Goal: Task Accomplishment & Management: Manage account settings

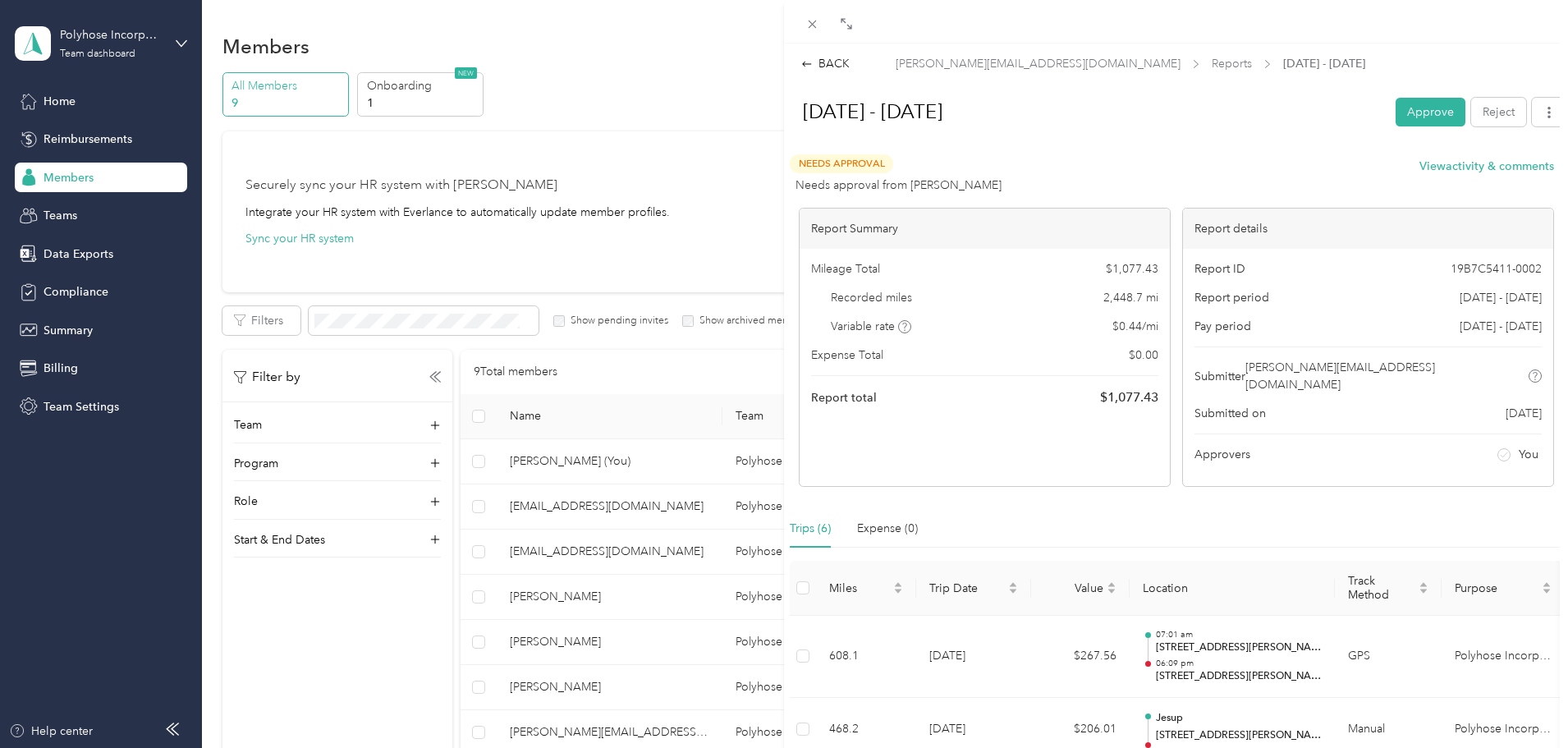
scroll to position [164, 0]
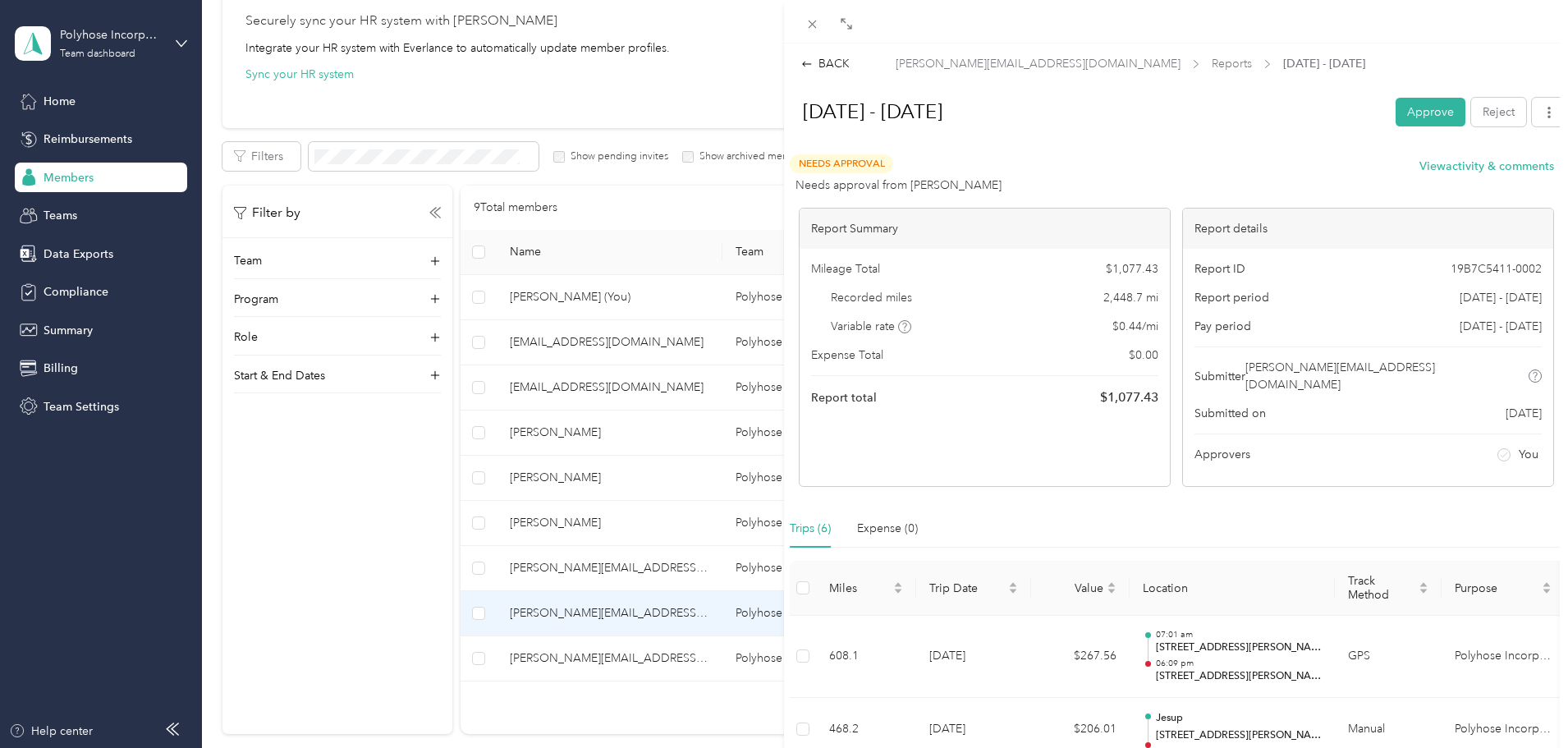
click at [101, 176] on div "BACK [PERSON_NAME][EMAIL_ADDRESS][DOMAIN_NAME] Reports [DATE] - [DATE] [DATE] -…" at bounding box center [784, 374] width 1568 height 748
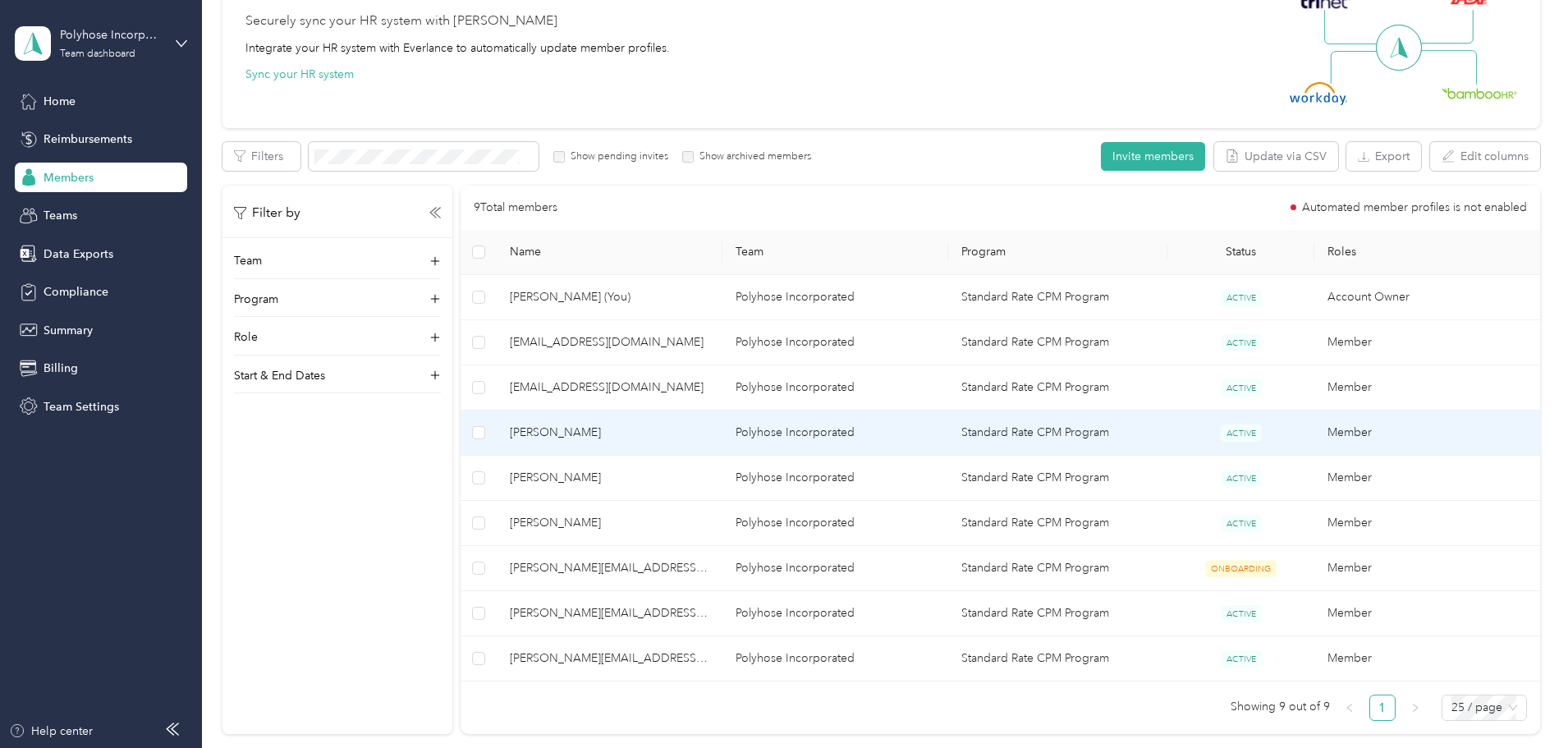
click at [682, 425] on span "[PERSON_NAME]" at bounding box center [609, 432] width 200 height 18
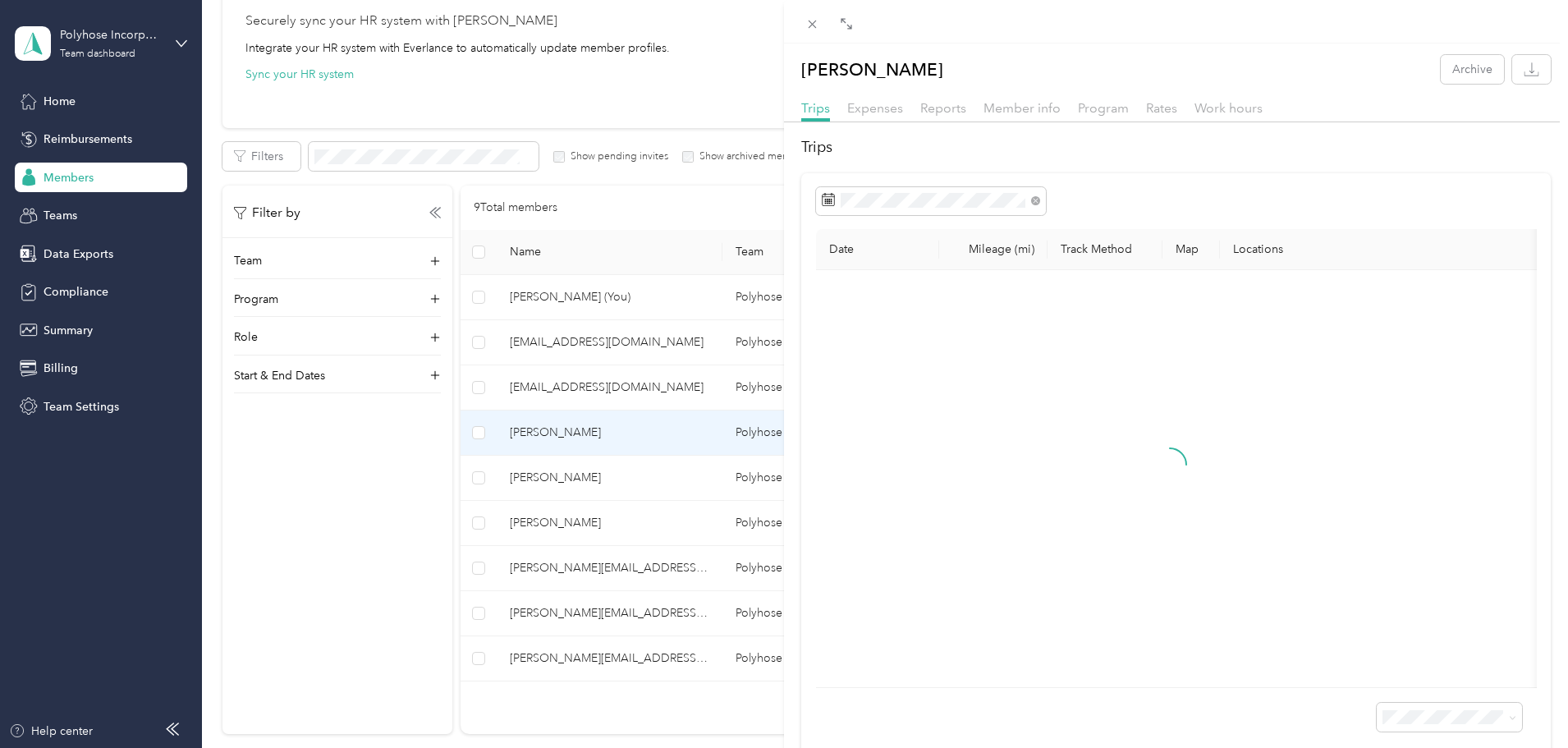
click at [953, 99] on div "Reports" at bounding box center [943, 109] width 46 height 21
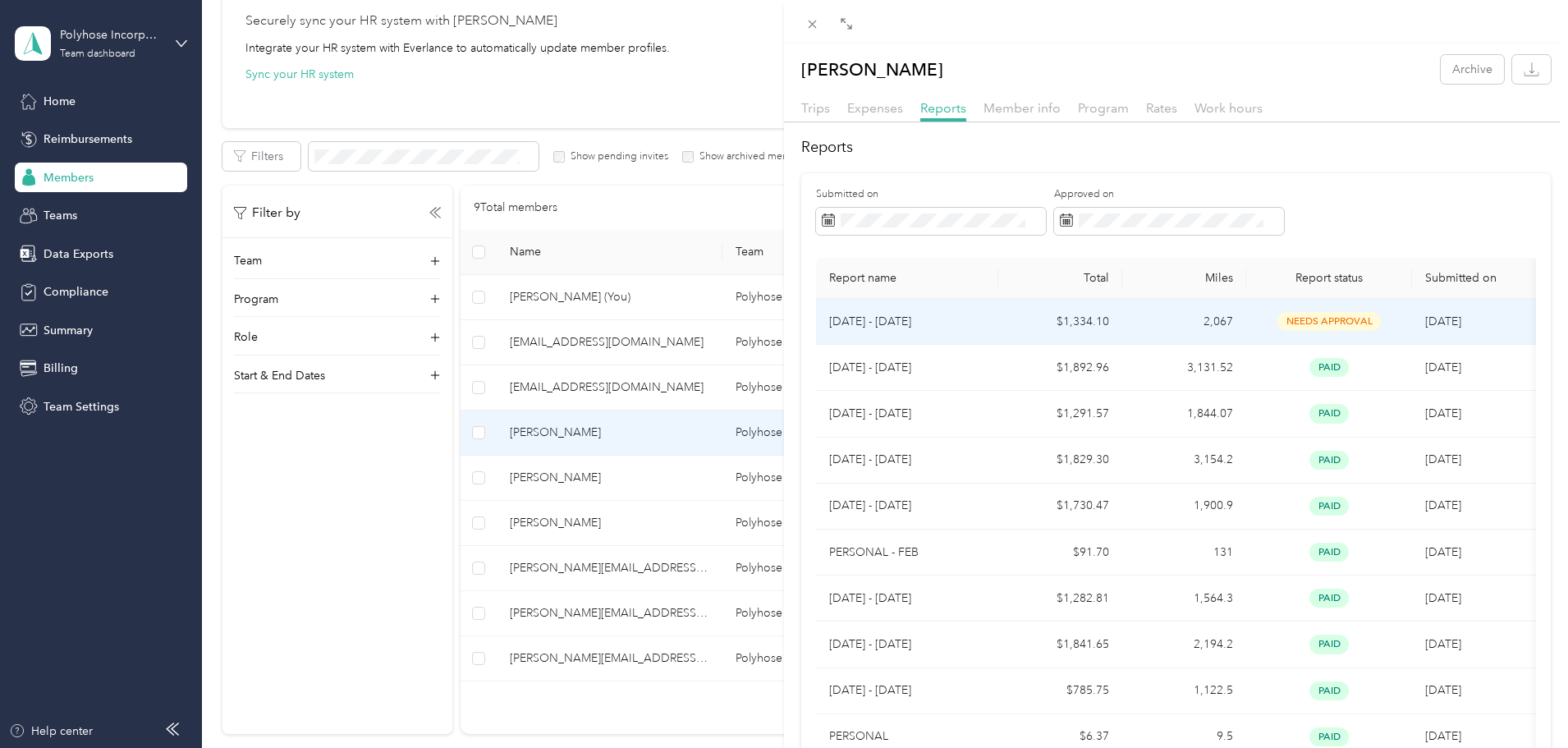
click at [1279, 325] on span "needs approval" at bounding box center [1328, 321] width 103 height 19
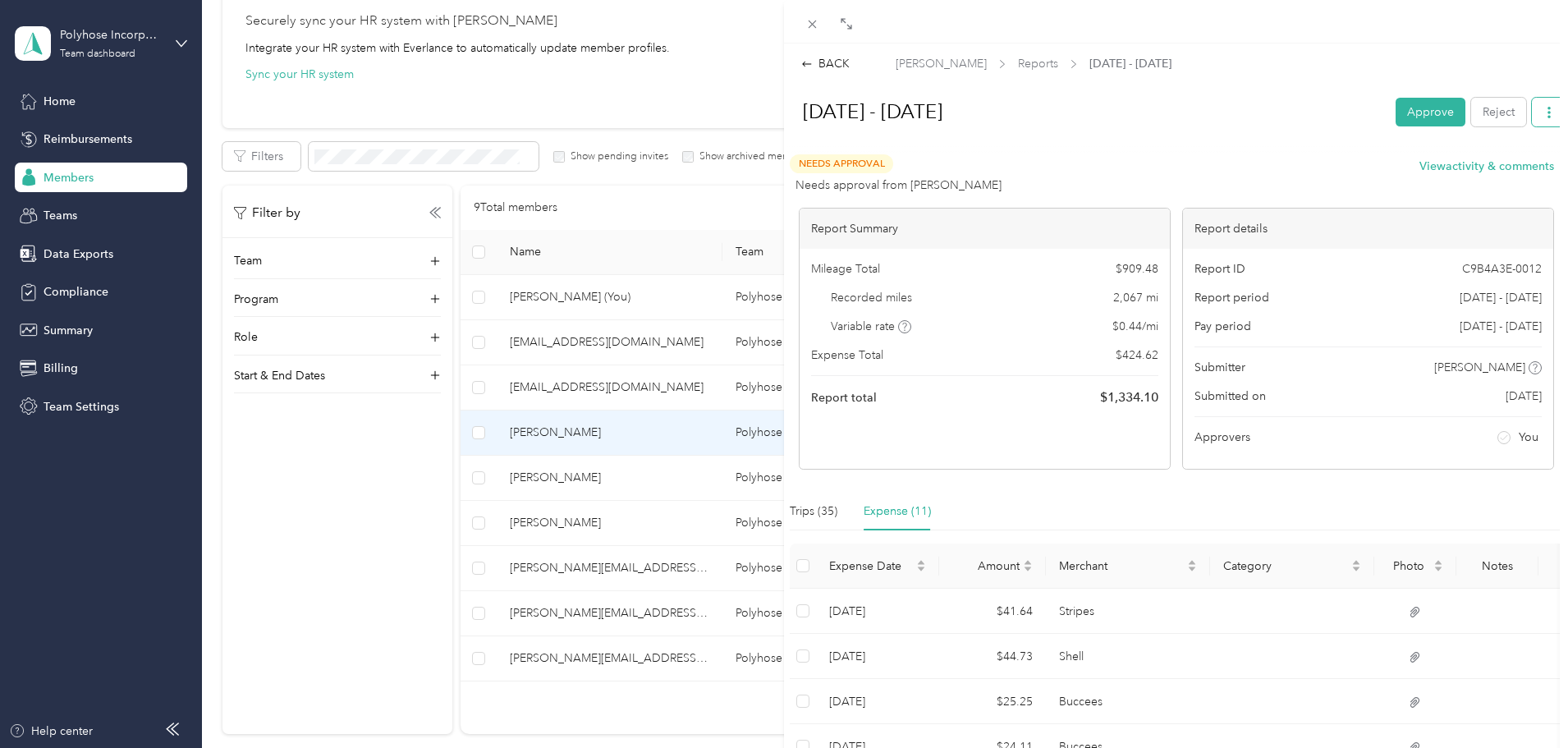
click at [1532, 118] on button "button" at bounding box center [1549, 112] width 34 height 28
click at [1491, 170] on span "Download" at bounding box center [1489, 172] width 54 height 17
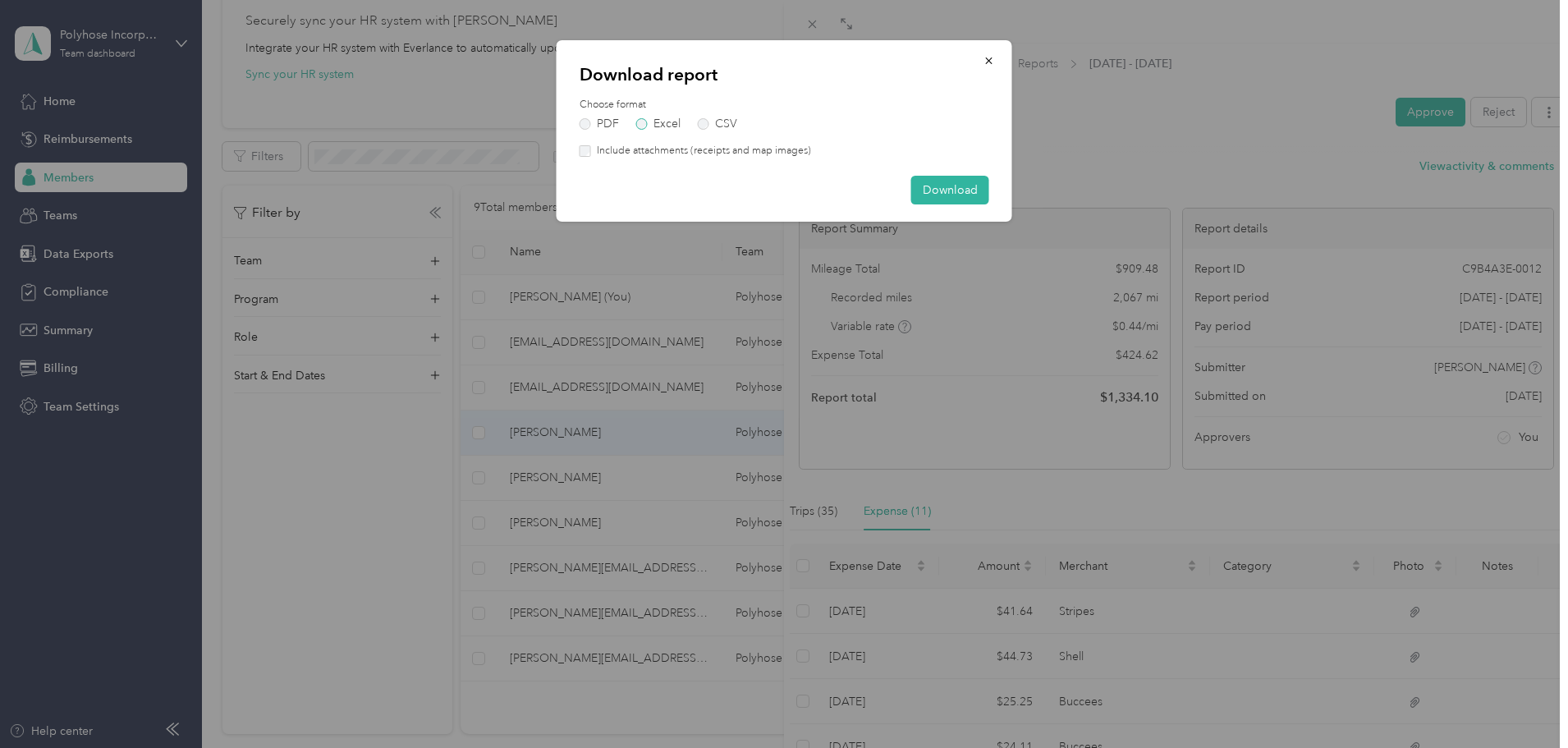
click at [666, 121] on label "Excel" at bounding box center [658, 124] width 45 height 11
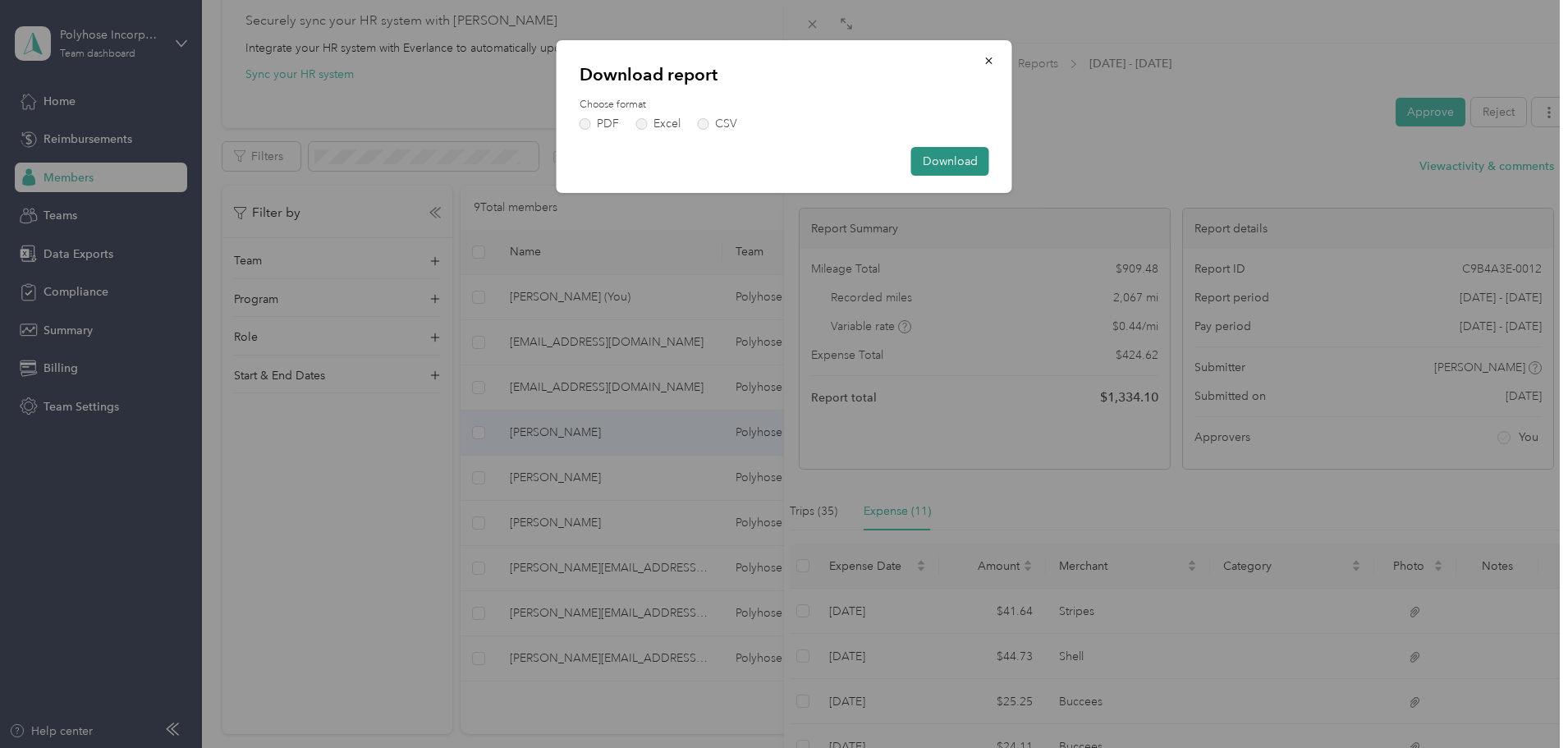
click at [937, 164] on button "Download" at bounding box center [950, 161] width 78 height 28
